Goal: Check status: Check status

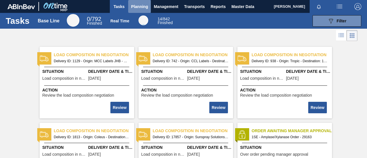
click at [138, 7] on span "Planning" at bounding box center [139, 6] width 17 height 7
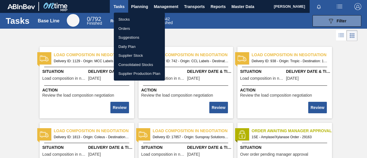
click at [133, 30] on li "Orders" at bounding box center [139, 28] width 51 height 9
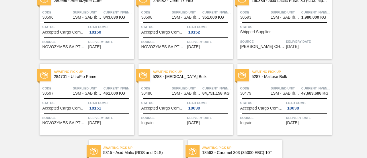
scroll to position [960, 0]
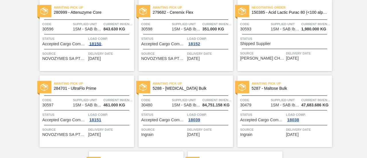
click at [92, 43] on div "18150" at bounding box center [95, 44] width 14 height 5
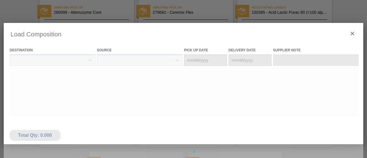
type Date "[DATE]"
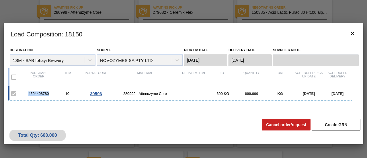
drag, startPoint x: 48, startPoint y: 94, endPoint x: 28, endPoint y: 96, distance: 20.2
click at [28, 96] on div "4504408780 10 30596 280999 - Attenuzyme Core 600 KG 600.000 KG [DATE] [DATE]" at bounding box center [180, 93] width 344 height 14
copy div "4504408780"
click at [353, 34] on icon "botão de ícone" at bounding box center [352, 33] width 3 height 3
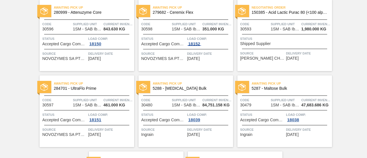
click at [194, 44] on div "18152" at bounding box center [194, 44] width 14 height 5
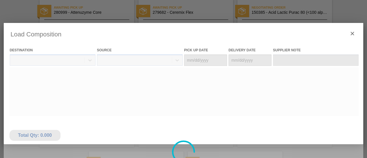
type Date "[DATE]"
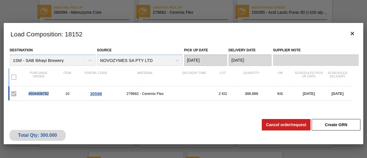
drag, startPoint x: 49, startPoint y: 94, endPoint x: 26, endPoint y: 95, distance: 22.4
click at [26, 95] on div "4504408782" at bounding box center [38, 94] width 29 height 4
copy div "4504408782"
click at [354, 37] on clb-icon "botão de ícone" at bounding box center [352, 34] width 7 height 8
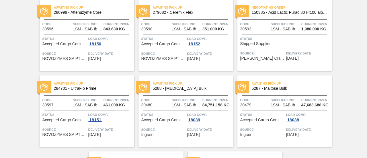
click at [98, 121] on div "18151" at bounding box center [95, 120] width 14 height 5
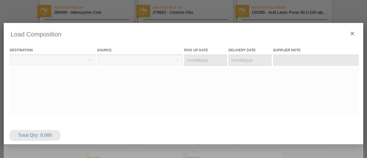
type Date "[DATE]"
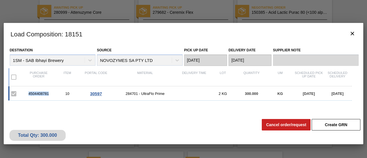
drag, startPoint x: 50, startPoint y: 93, endPoint x: 29, endPoint y: 92, distance: 21.2
click at [29, 92] on div "4504408781" at bounding box center [38, 94] width 29 height 4
